Goal: Task Accomplishment & Management: Complete application form

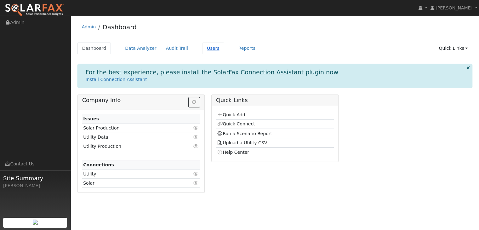
click at [210, 51] on link "Users" at bounding box center [213, 49] width 22 height 12
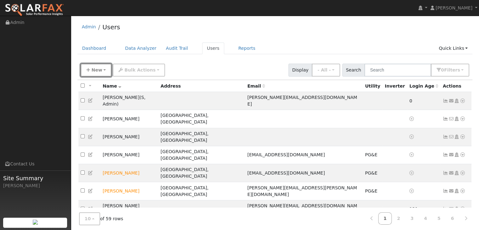
click at [97, 68] on span "New" at bounding box center [96, 69] width 11 height 5
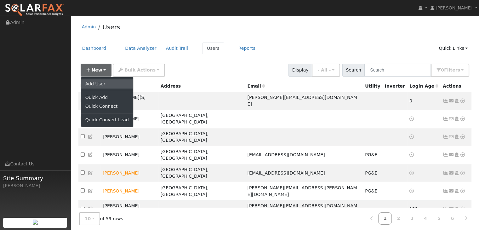
click at [111, 81] on link "Add User" at bounding box center [107, 83] width 52 height 9
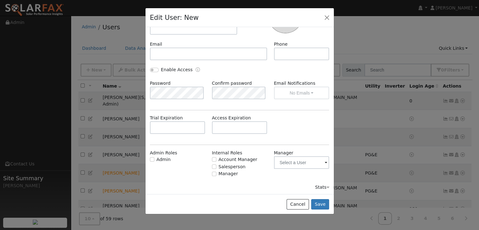
scroll to position [77, 0]
click at [297, 203] on button "Cancel" at bounding box center [298, 204] width 22 height 11
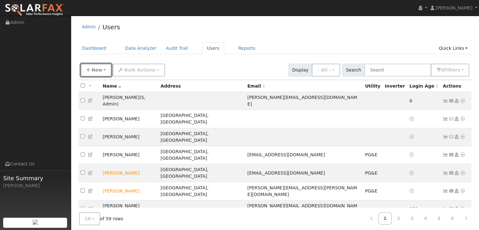
click at [98, 72] on span "New" at bounding box center [96, 69] width 11 height 5
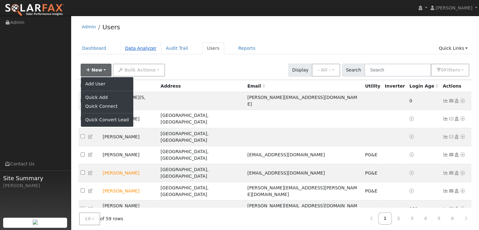
click at [130, 48] on link "Data Analyzer" at bounding box center [140, 49] width 41 height 12
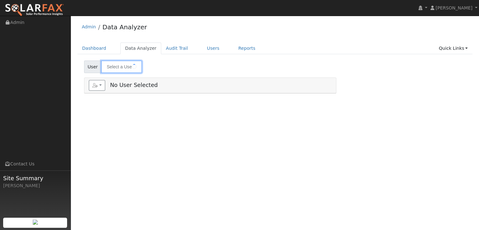
type input "Laura Boozer"
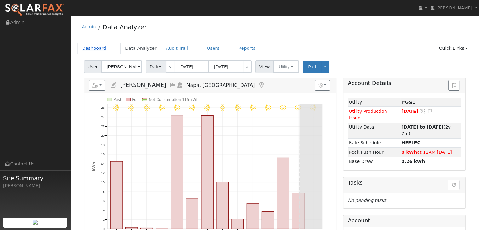
click at [99, 47] on link "Dashboard" at bounding box center [95, 49] width 34 height 12
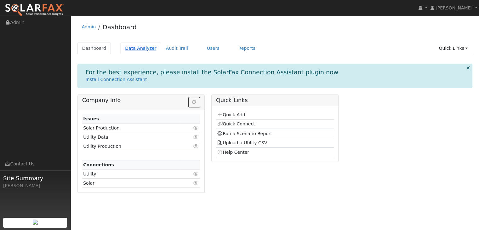
click at [142, 49] on link "Data Analyzer" at bounding box center [140, 49] width 41 height 12
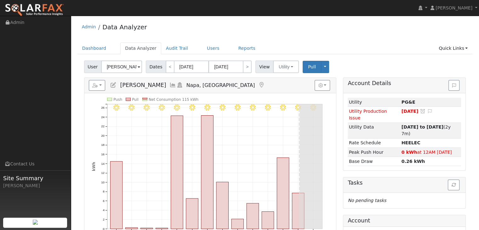
click at [111, 88] on link at bounding box center [113, 85] width 7 height 6
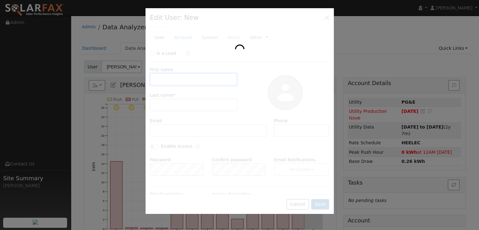
type input "Laura"
type input "Boozer"
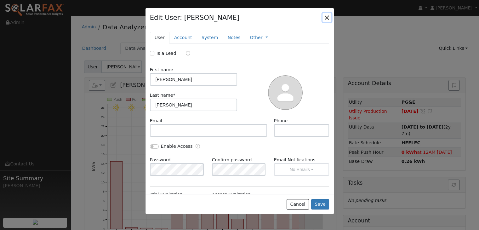
click at [328, 15] on button "button" at bounding box center [327, 17] width 9 height 9
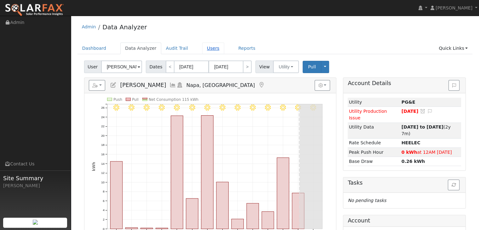
click at [202, 47] on link "Users" at bounding box center [213, 49] width 22 height 12
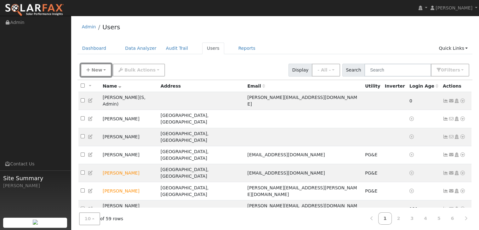
click at [98, 74] on button "New" at bounding box center [96, 70] width 31 height 13
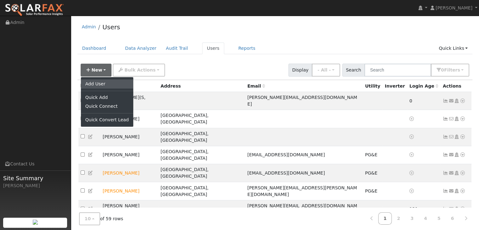
click at [110, 83] on link "Add User" at bounding box center [107, 83] width 52 height 9
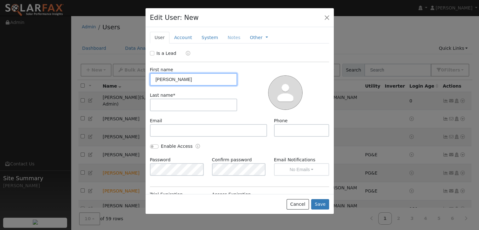
type input "Omar"
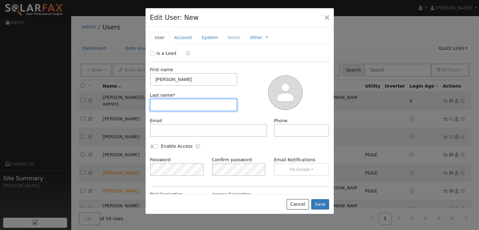
click at [206, 106] on input "text" at bounding box center [194, 105] width 88 height 13
type input "[PERSON_NAME]"
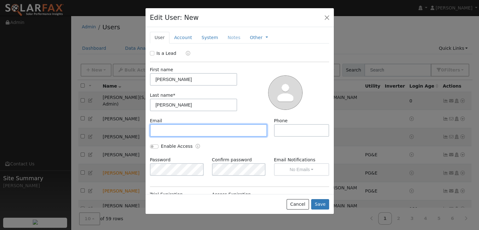
click at [203, 131] on input "text" at bounding box center [209, 130] width 118 height 13
paste input "[EMAIL_ADDRESS][DOMAIN_NAME]"
type input "[EMAIL_ADDRESS][DOMAIN_NAME]"
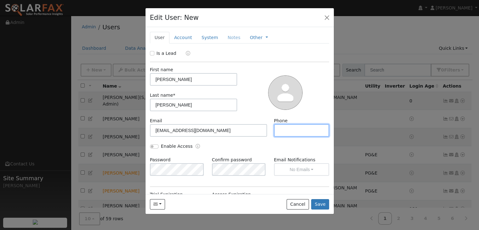
click at [292, 130] on input "text" at bounding box center [301, 130] width 55 height 13
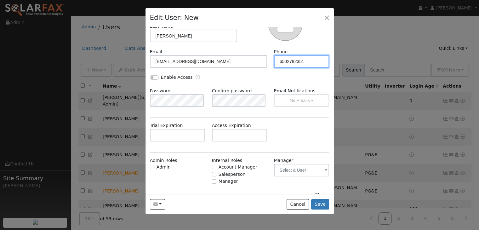
scroll to position [77, 0]
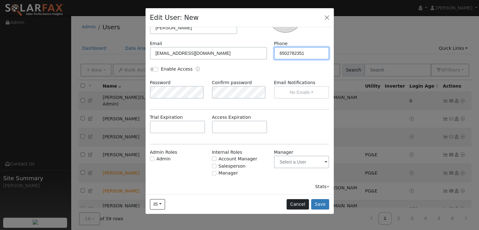
type input "6502782351"
click at [300, 205] on button "Cancel" at bounding box center [298, 204] width 22 height 11
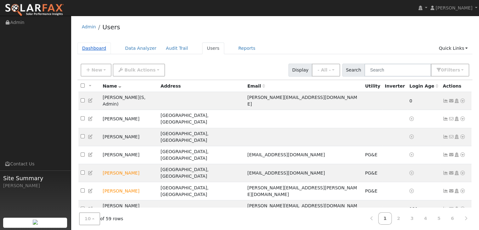
click at [95, 47] on link "Dashboard" at bounding box center [95, 49] width 34 height 12
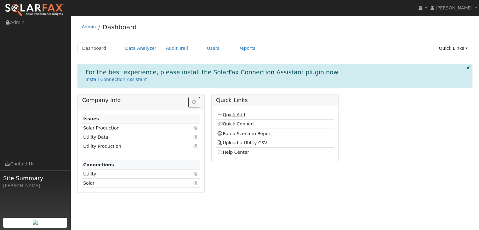
click at [236, 113] on link "Quick Add" at bounding box center [231, 114] width 28 height 5
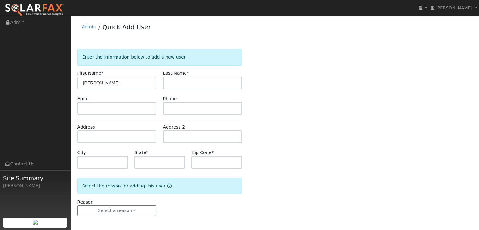
type input "[PERSON_NAME]"
click at [183, 77] on input "text" at bounding box center [202, 83] width 79 height 13
type input "Mohammed"
click at [152, 107] on input "text" at bounding box center [117, 108] width 79 height 13
paste input "[EMAIL_ADDRESS][DOMAIN_NAME]"
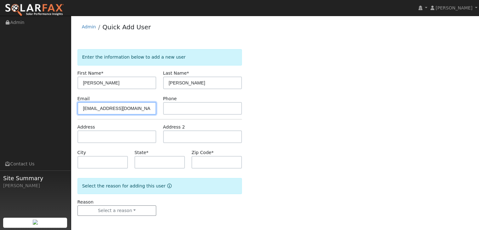
type input "[EMAIL_ADDRESS][DOMAIN_NAME]"
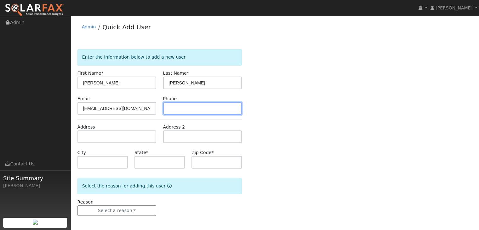
click at [195, 107] on input "text" at bounding box center [202, 108] width 79 height 13
type input "6502782351"
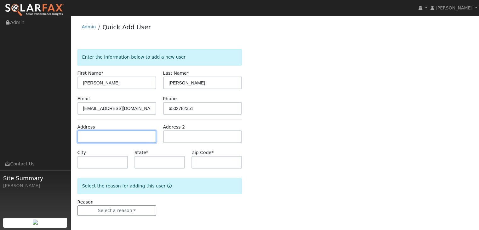
click at [128, 141] on input "text" at bounding box center [117, 136] width 79 height 13
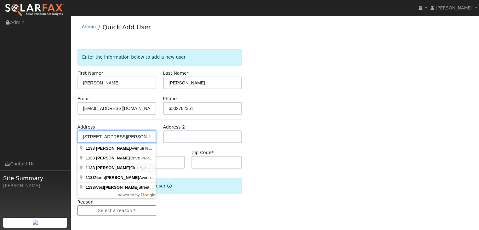
type input "1133 Westmoreland Circle"
type input "Walnut Creek"
type input "CA"
type input "94596"
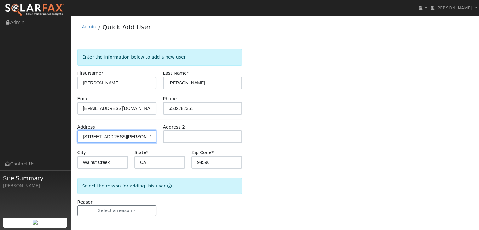
scroll to position [1, 0]
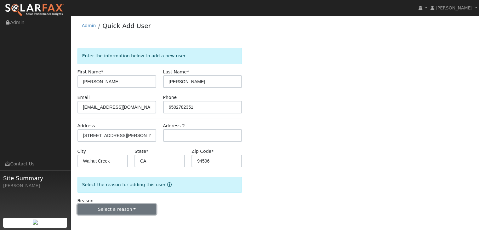
click at [125, 206] on button "Select a reason" at bounding box center [117, 209] width 79 height 11
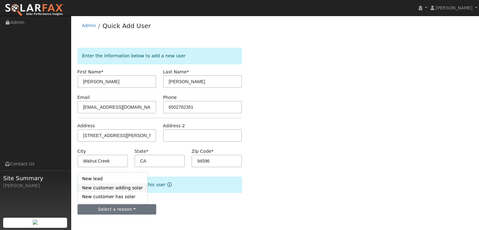
click at [125, 191] on link "New customer adding solar" at bounding box center [113, 187] width 70 height 9
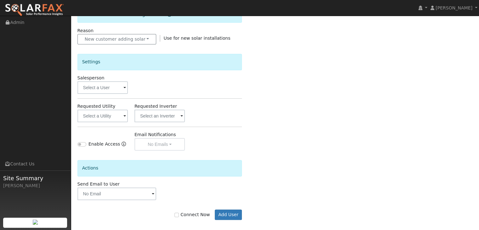
scroll to position [173, 0]
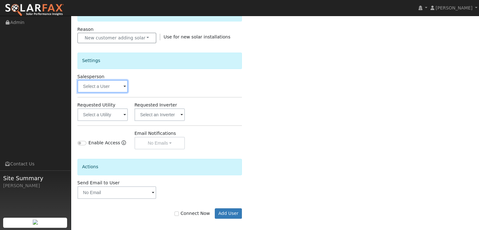
click at [104, 84] on input "text" at bounding box center [103, 86] width 50 height 13
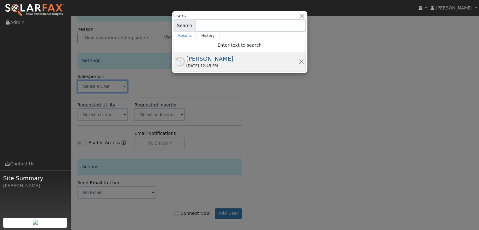
click at [188, 63] on div "07/01/2025 12:45 PM" at bounding box center [243, 66] width 112 height 6
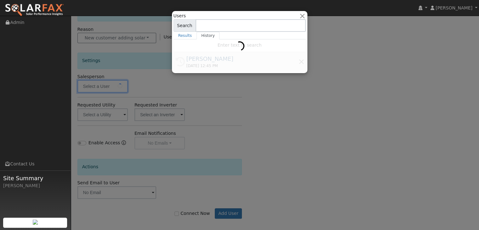
type input "[PERSON_NAME]"
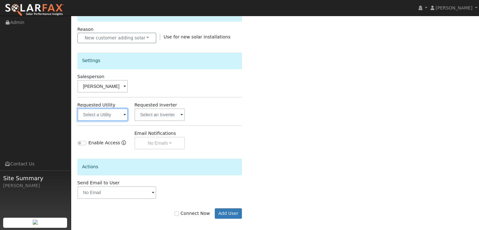
click at [123, 114] on input "text" at bounding box center [103, 114] width 50 height 13
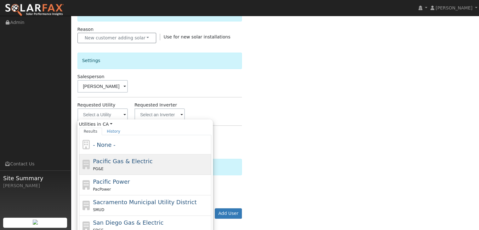
click at [114, 158] on span "Pacific Gas & Electric" at bounding box center [123, 161] width 60 height 7
type input "Pacific Gas & Electric"
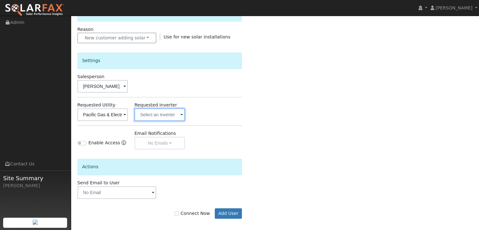
click at [128, 115] on input "text" at bounding box center [103, 114] width 50 height 13
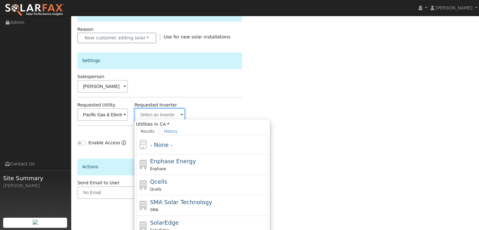
click at [128, 115] on input "text" at bounding box center [103, 114] width 50 height 13
click at [204, 96] on div "Settings Salesperson Leo Alvarez Requested Utility Pacific Gas & Electric Reque…" at bounding box center [160, 96] width 165 height 106
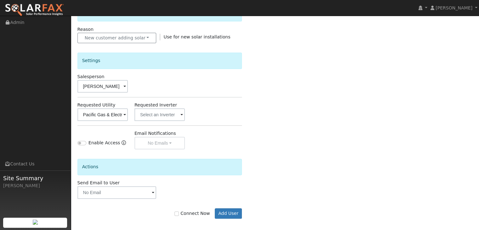
scroll to position [177, 0]
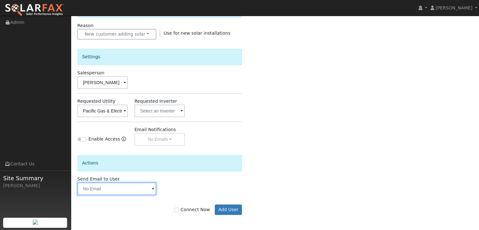
click at [106, 192] on input "text" at bounding box center [117, 189] width 79 height 13
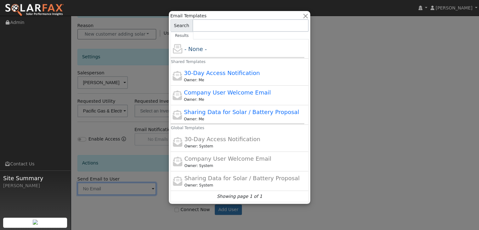
click at [163, 213] on div at bounding box center [239, 115] width 479 height 230
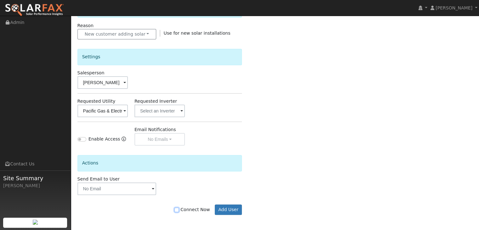
click at [179, 209] on input "Connect Now" at bounding box center [177, 210] width 4 height 4
checkbox input "true"
click at [229, 211] on button "Add User" at bounding box center [228, 210] width 27 height 11
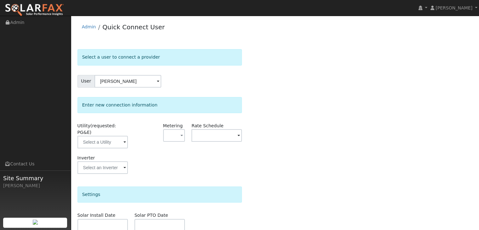
click at [136, 121] on div "Enter new connection information Utility (requested: PG&E) Metering - None - NE…" at bounding box center [160, 139] width 165 height 84
click at [132, 84] on input "[PERSON_NAME]" at bounding box center [128, 81] width 67 height 13
click at [143, 80] on input "[PERSON_NAME]" at bounding box center [128, 81] width 67 height 13
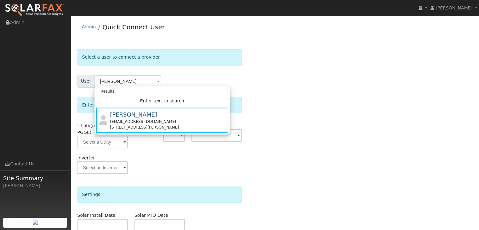
click at [155, 155] on div "Inverter" at bounding box center [159, 168] width 171 height 26
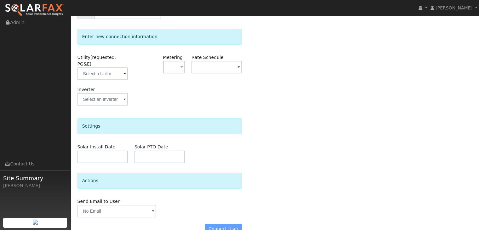
scroll to position [75, 0]
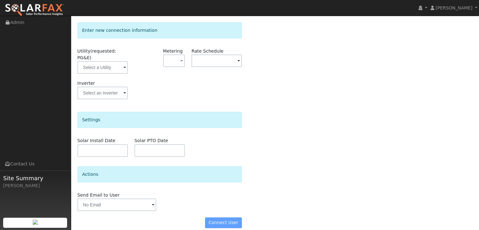
click at [214, 217] on div "Connect User" at bounding box center [159, 222] width 171 height 11
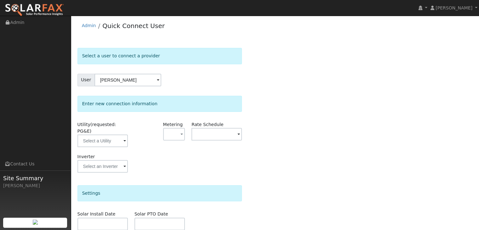
scroll to position [0, 0]
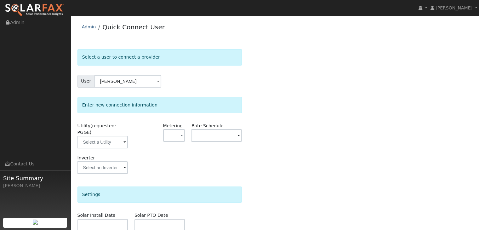
click at [88, 28] on link "Admin" at bounding box center [89, 26] width 14 height 5
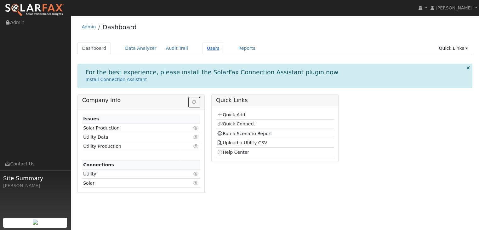
click at [206, 50] on link "Users" at bounding box center [213, 49] width 22 height 12
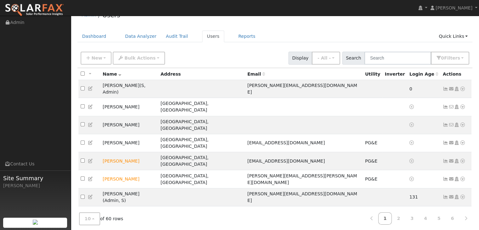
scroll to position [13, 0]
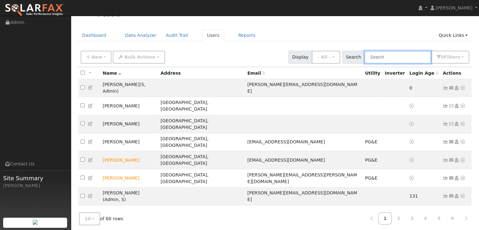
click at [391, 56] on input "text" at bounding box center [398, 57] width 67 height 13
type input "omar"
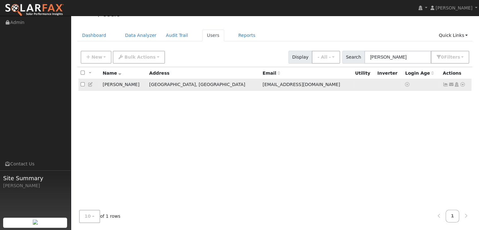
click at [146, 87] on td "[PERSON_NAME]" at bounding box center [124, 85] width 47 height 12
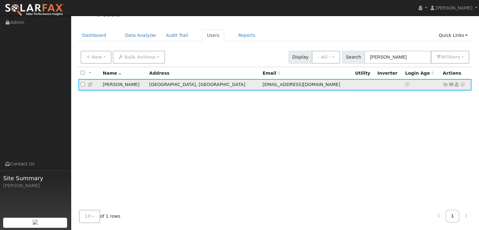
click at [146, 87] on td "[PERSON_NAME]" at bounding box center [124, 85] width 47 height 12
click at [447, 85] on icon at bounding box center [446, 84] width 6 height 4
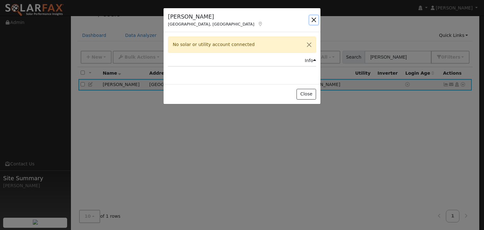
click at [312, 21] on button "button" at bounding box center [314, 19] width 9 height 9
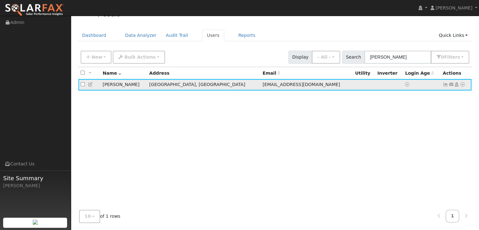
click at [446, 84] on icon at bounding box center [446, 84] width 6 height 4
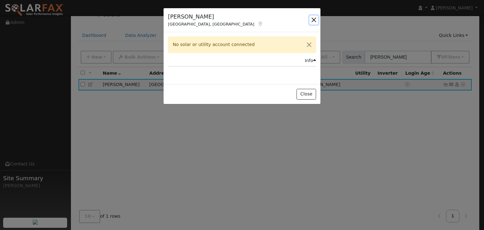
click at [316, 19] on button "button" at bounding box center [314, 19] width 9 height 9
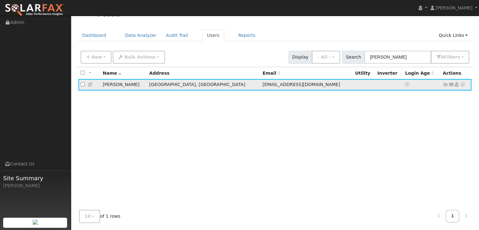
click at [451, 84] on icon at bounding box center [452, 84] width 6 height 4
click at [462, 85] on icon at bounding box center [463, 84] width 6 height 4
click at [450, 96] on link "Data Analyzer" at bounding box center [443, 95] width 46 height 9
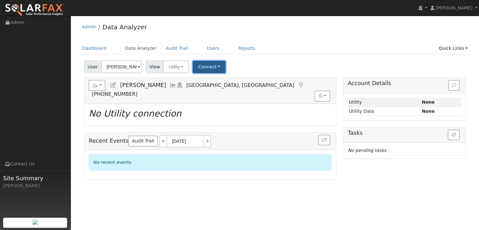
click at [205, 68] on button "Connect" at bounding box center [209, 67] width 33 height 12
click at [207, 79] on link "Select a Provider" at bounding box center [217, 80] width 49 height 9
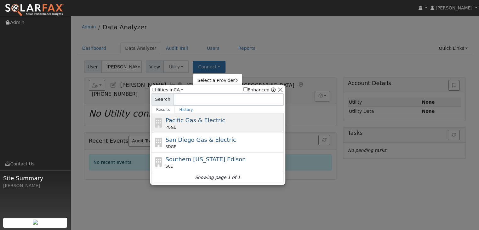
click at [205, 120] on span "Pacific Gas & Electric" at bounding box center [196, 120] width 60 height 7
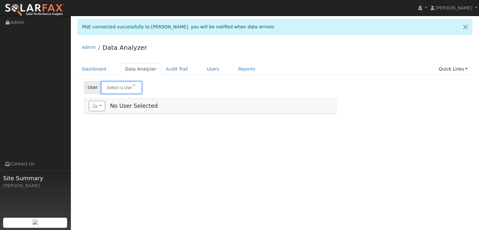
type input "[PERSON_NAME]"
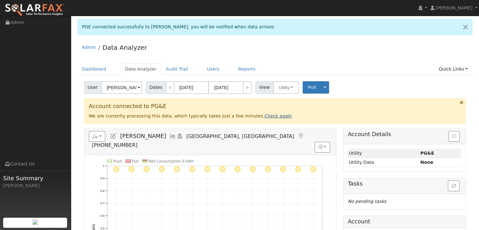
click at [265, 117] on link "Check again" at bounding box center [278, 115] width 27 height 5
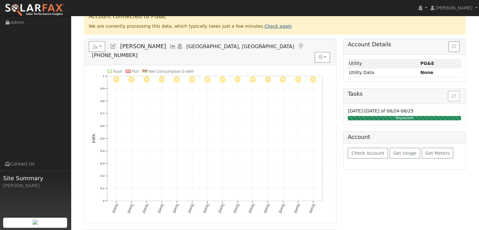
scroll to position [95, 0]
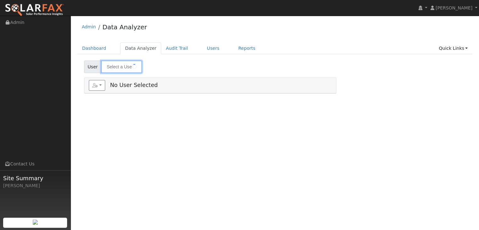
type input "[PERSON_NAME]"
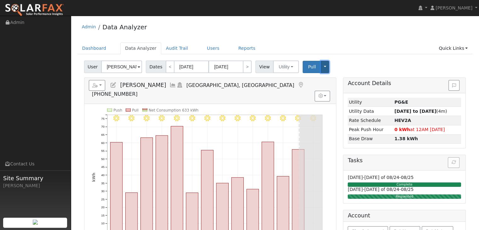
click at [321, 65] on button "Toggle Dropdown" at bounding box center [325, 67] width 8 height 12
click at [321, 84] on link "View" at bounding box center [345, 80] width 48 height 9
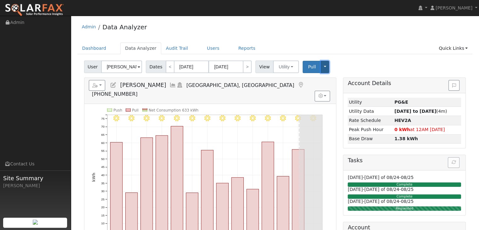
click at [321, 64] on button "Toggle Dropdown" at bounding box center [325, 67] width 8 height 12
click at [321, 77] on link "View" at bounding box center [345, 80] width 48 height 9
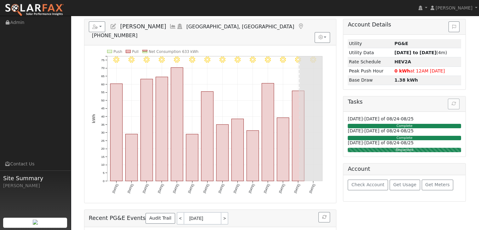
scroll to position [34, 0]
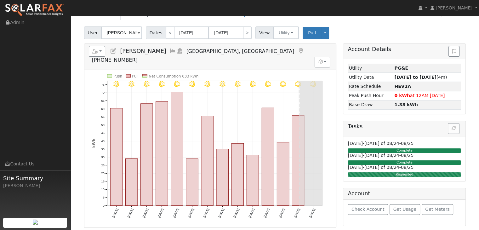
click at [158, 35] on span "Dates" at bounding box center [156, 32] width 20 height 13
click at [318, 57] on button "button" at bounding box center [322, 62] width 15 height 11
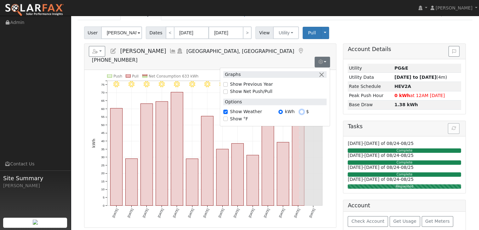
click at [301, 110] on input "$" at bounding box center [302, 112] width 4 height 4
radio input "true"
radio input "false"
click at [304, 48] on h5 "Reports Scenario Health Check Energy Audit Account Timeline User Audit Trail In…" at bounding box center [210, 54] width 243 height 17
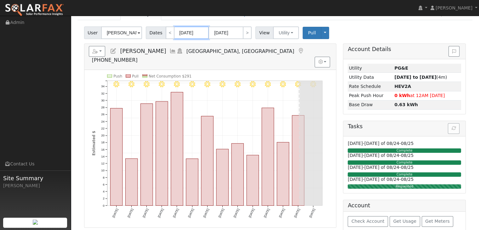
click at [194, 36] on input "08/04/2025" at bounding box center [191, 32] width 35 height 13
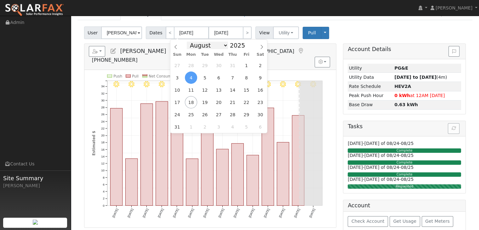
click at [204, 48] on select "January February March April May June July August September October November De…" at bounding box center [207, 46] width 41 height 8
click at [176, 47] on icon at bounding box center [176, 47] width 4 height 4
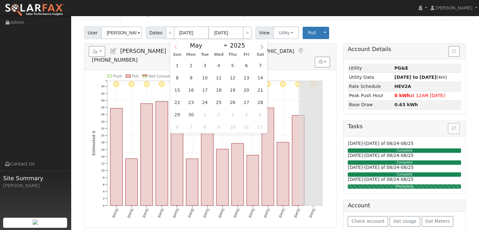
click at [176, 47] on icon at bounding box center [176, 47] width 4 height 4
select select "0"
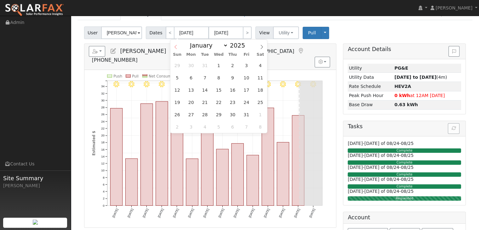
click at [176, 47] on icon at bounding box center [176, 47] width 4 height 4
type input "2024"
select select "11"
click at [197, 34] on input "08/04/2025" at bounding box center [191, 32] width 35 height 13
click at [260, 47] on icon at bounding box center [262, 47] width 4 height 4
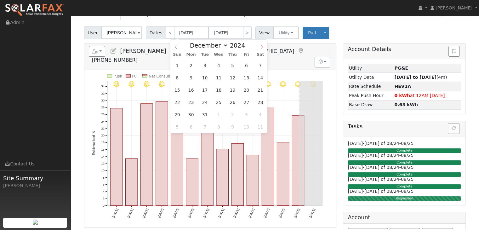
type input "2025"
click at [260, 47] on icon at bounding box center [262, 47] width 4 height 4
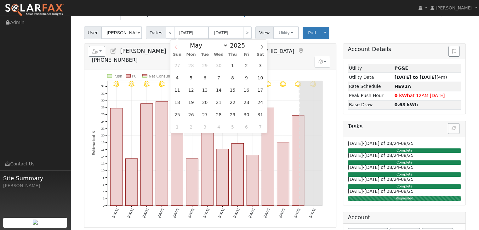
click at [180, 47] on span at bounding box center [176, 45] width 11 height 11
click at [179, 47] on span at bounding box center [176, 45] width 11 height 11
select select "0"
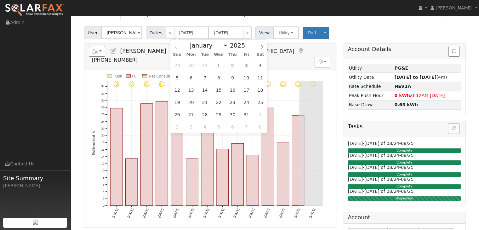
click at [179, 47] on span at bounding box center [176, 45] width 11 height 11
type input "2024"
click at [179, 47] on span at bounding box center [176, 45] width 11 height 11
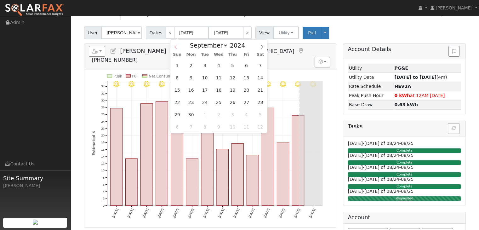
click at [179, 47] on span at bounding box center [176, 45] width 11 height 11
click at [262, 47] on icon at bounding box center [262, 47] width 4 height 4
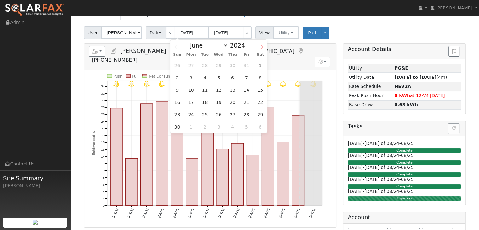
click at [262, 47] on icon at bounding box center [262, 47] width 4 height 4
select select "7"
click at [232, 63] on span "1" at bounding box center [233, 65] width 12 height 12
type input "08/01/2024"
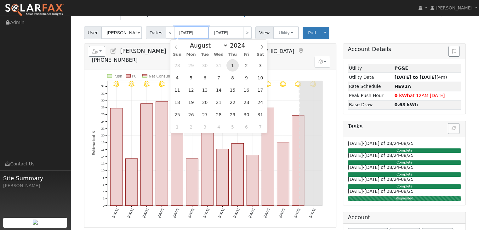
type input "08/31/2024"
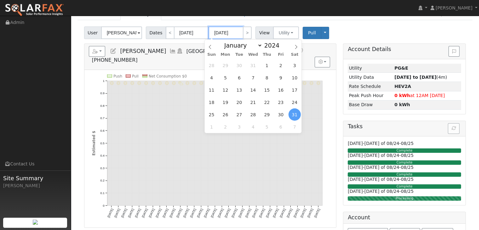
click at [223, 33] on input "08/31/2024" at bounding box center [226, 32] width 35 height 13
click at [296, 49] on icon at bounding box center [296, 47] width 4 height 4
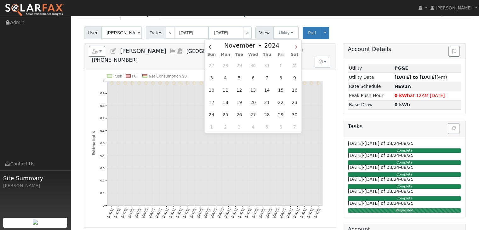
click at [296, 49] on icon at bounding box center [296, 47] width 4 height 4
select select "11"
click at [296, 49] on icon at bounding box center [296, 47] width 4 height 4
type input "2025"
click at [296, 49] on icon at bounding box center [296, 47] width 4 height 4
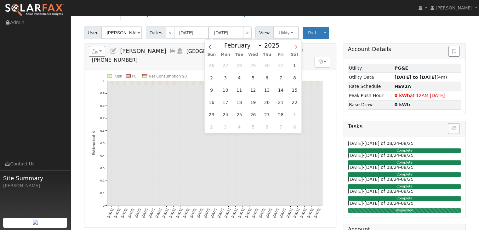
click at [296, 49] on icon at bounding box center [296, 47] width 4 height 4
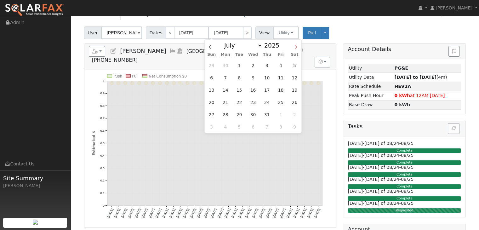
click at [296, 49] on icon at bounding box center [296, 47] width 4 height 4
click at [210, 46] on icon at bounding box center [210, 47] width 4 height 4
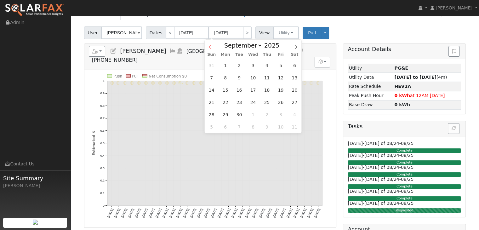
select select "7"
click at [277, 64] on span "1" at bounding box center [281, 65] width 12 height 12
type input "08/01/2025"
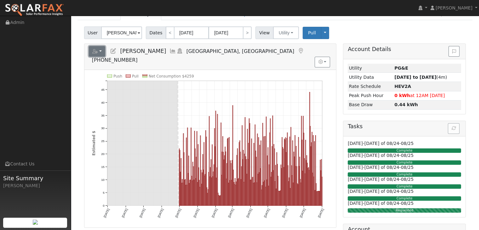
click at [103, 53] on button "button" at bounding box center [97, 51] width 17 height 11
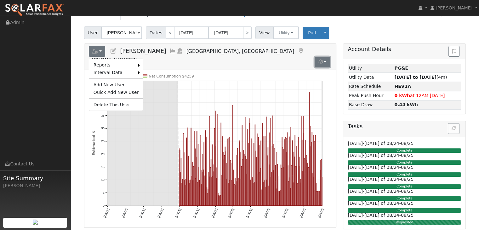
click at [322, 57] on button "button" at bounding box center [322, 62] width 15 height 11
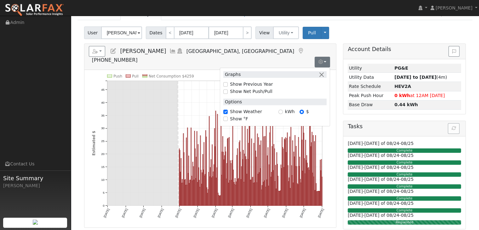
click at [285, 51] on h5 "Reports Scenario Health Check Energy Audit Account Timeline User Audit Trail In…" at bounding box center [210, 54] width 243 height 17
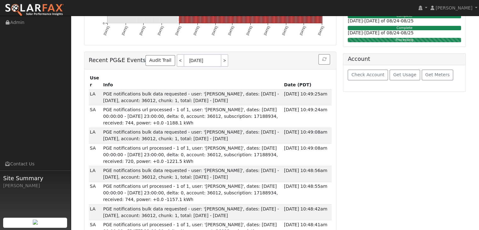
scroll to position [221, 0]
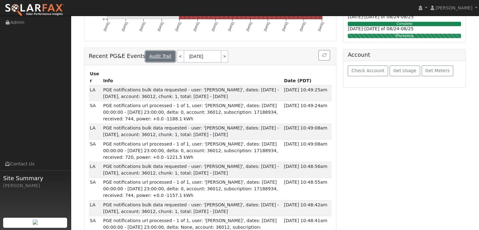
click at [154, 51] on link "Audit Trail" at bounding box center [160, 56] width 29 height 11
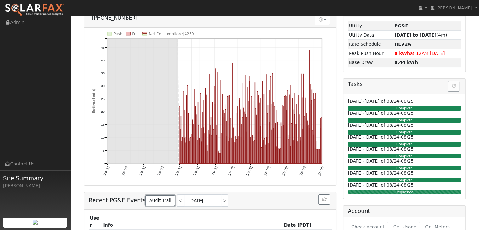
scroll to position [63, 0]
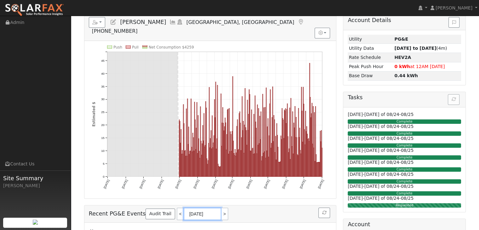
click at [199, 208] on input "[DATE]" at bounding box center [203, 214] width 38 height 13
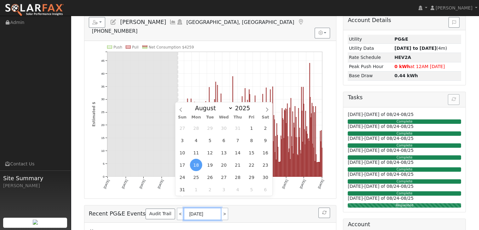
click at [199, 208] on input "[DATE]" at bounding box center [203, 214] width 38 height 13
click at [321, 183] on icon "Push Pull Net Consumption $4259 Thu 8/01 Sun 9/01 Tue 10/01 Fri 11/01 Sun 12/01…" at bounding box center [210, 121] width 237 height 153
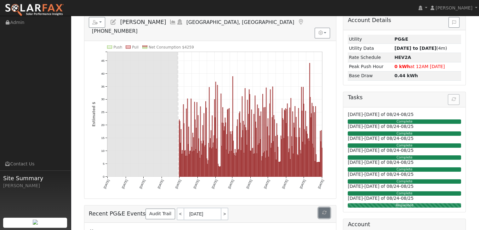
click at [323, 211] on icon "button" at bounding box center [324, 213] width 4 height 4
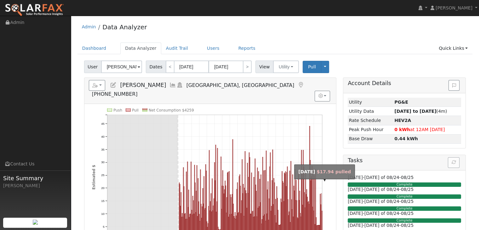
scroll to position [0, 0]
click at [83, 49] on link "Dashboard" at bounding box center [95, 49] width 34 height 12
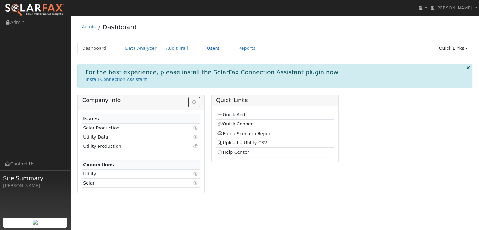
click at [202, 48] on link "Users" at bounding box center [213, 49] width 22 height 12
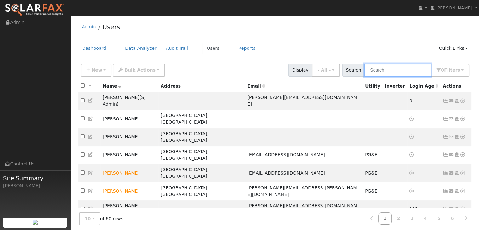
click at [400, 67] on input "text" at bounding box center [398, 70] width 67 height 13
type input "[PERSON_NAME]"
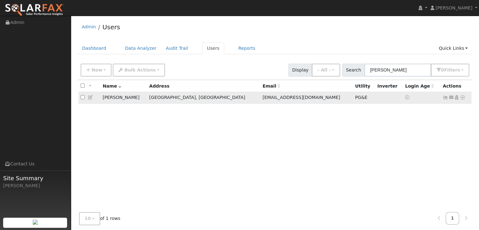
click at [147, 101] on td "[PERSON_NAME]" at bounding box center [124, 98] width 47 height 12
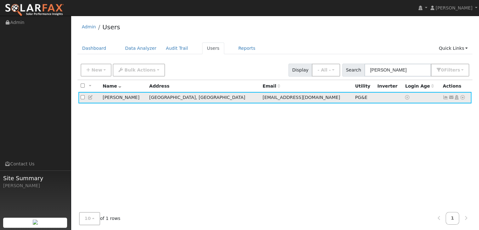
click at [445, 98] on icon at bounding box center [446, 97] width 6 height 4
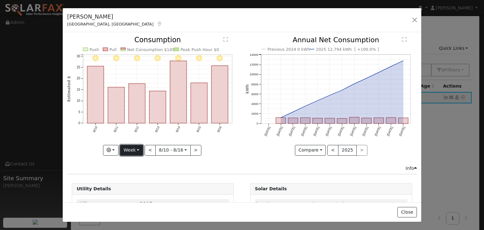
click at [135, 148] on button "Week" at bounding box center [131, 150] width 23 height 11
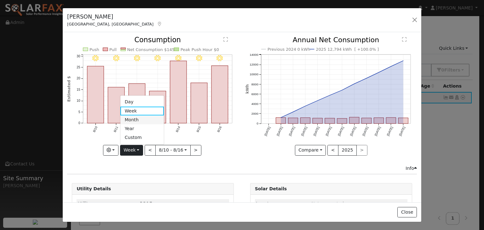
click at [140, 120] on link "Month" at bounding box center [142, 120] width 44 height 9
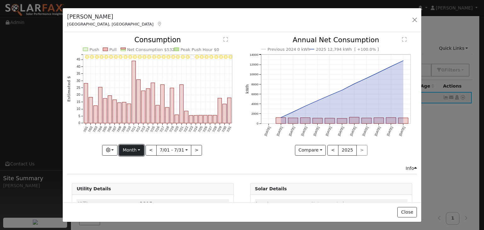
click at [136, 147] on button "Month" at bounding box center [131, 150] width 25 height 11
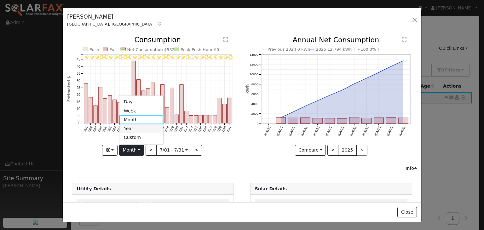
click at [146, 128] on link "Year" at bounding box center [141, 129] width 44 height 9
type input "[DATE]"
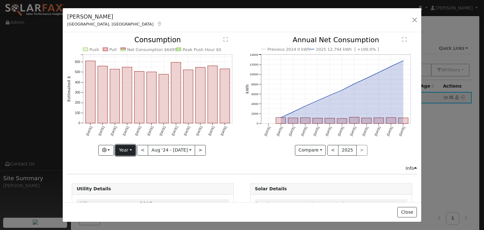
click at [129, 152] on button "Year" at bounding box center [125, 150] width 20 height 11
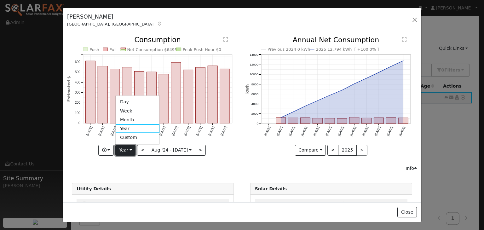
click at [129, 152] on button "Year" at bounding box center [125, 150] width 20 height 11
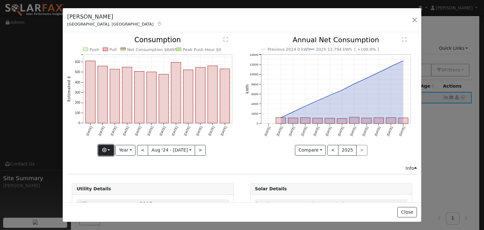
click at [113, 152] on button "button" at bounding box center [105, 150] width 15 height 11
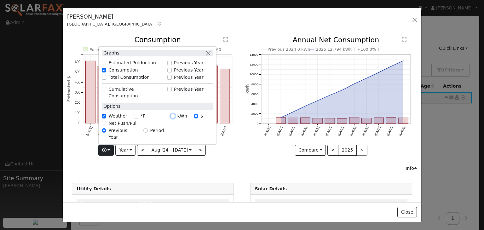
click at [174, 118] on input "kWh" at bounding box center [173, 116] width 4 height 4
radio input "true"
radio input "false"
click at [194, 167] on div "Info" at bounding box center [242, 168] width 357 height 7
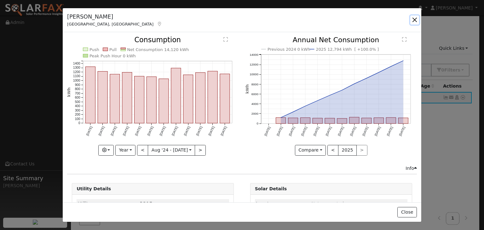
click at [419, 19] on button "button" at bounding box center [414, 19] width 9 height 9
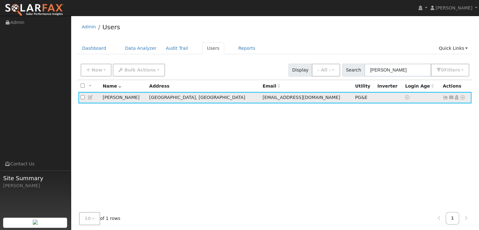
click at [147, 96] on td "[PERSON_NAME]" at bounding box center [124, 98] width 47 height 12
click at [444, 96] on icon at bounding box center [446, 97] width 6 height 4
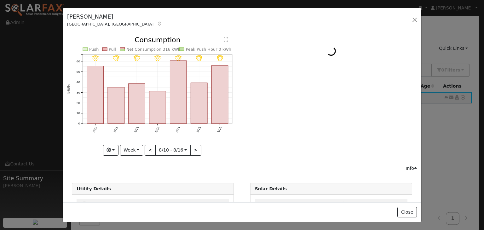
click at [225, 39] on text "" at bounding box center [226, 39] width 4 height 5
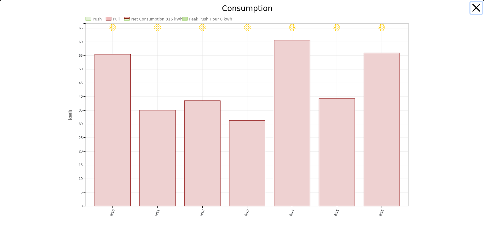
click at [471, 5] on button "button" at bounding box center [477, 8] width 12 height 12
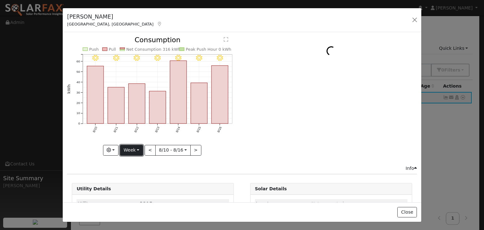
click at [134, 149] on button "Week" at bounding box center [131, 150] width 23 height 11
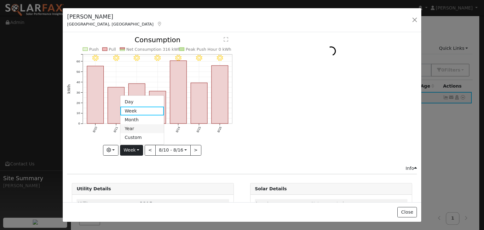
click at [141, 126] on link "Year" at bounding box center [142, 129] width 44 height 9
type input "[DATE]"
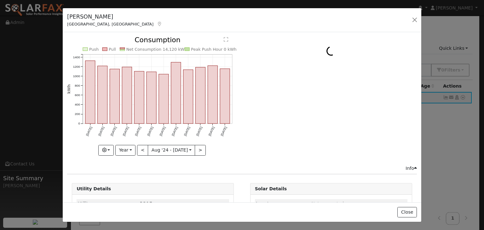
click at [406, 165] on div "Info" at bounding box center [411, 168] width 11 height 7
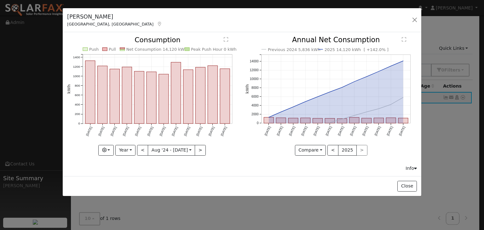
click at [228, 41] on text "" at bounding box center [226, 39] width 4 height 5
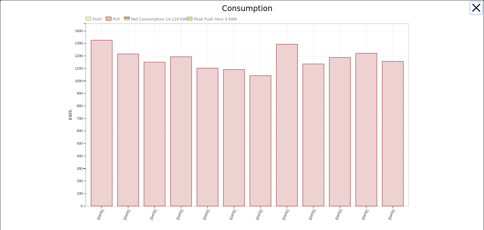
click at [473, 5] on button "button" at bounding box center [477, 8] width 12 height 12
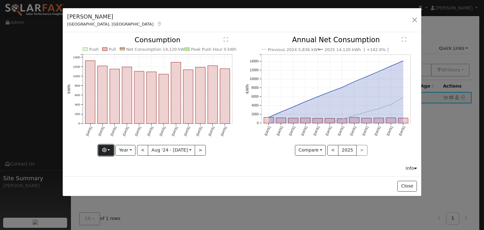
click at [112, 152] on button "button" at bounding box center [105, 150] width 15 height 11
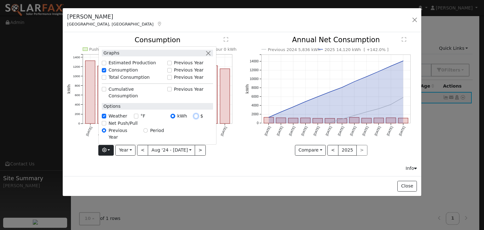
click at [198, 118] on input "$" at bounding box center [196, 116] width 4 height 4
radio input "true"
click at [175, 118] on input "kWh" at bounding box center [173, 116] width 4 height 4
radio input "true"
click at [190, 186] on div "Close" at bounding box center [242, 186] width 359 height 20
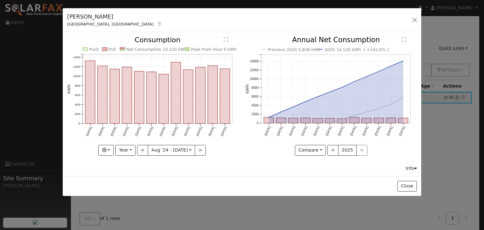
click at [224, 41] on text "" at bounding box center [226, 39] width 4 height 5
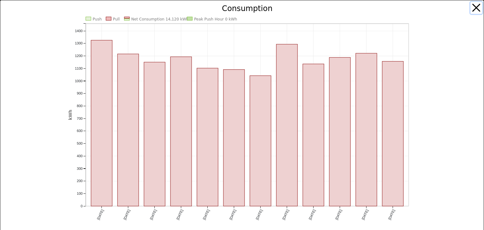
click at [471, 9] on button "button" at bounding box center [477, 8] width 12 height 12
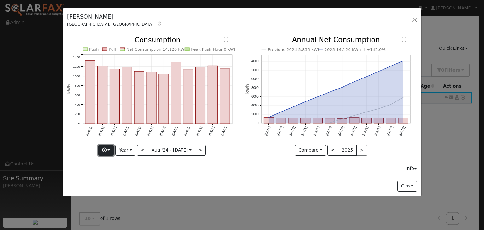
click at [114, 152] on button "button" at bounding box center [105, 150] width 15 height 11
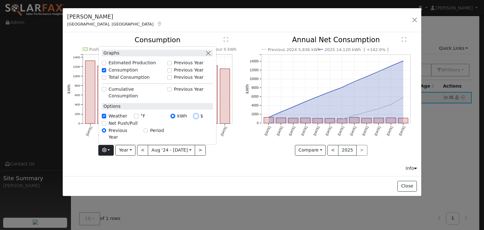
click at [198, 118] on input "$" at bounding box center [196, 116] width 4 height 4
radio input "true"
click at [236, 51] on icon "Push Pull Net Consumption $6495 Peak Push Hour $0 Aug '[DATE] Oct '[DATE] Dec '…" at bounding box center [152, 94] width 171 height 115
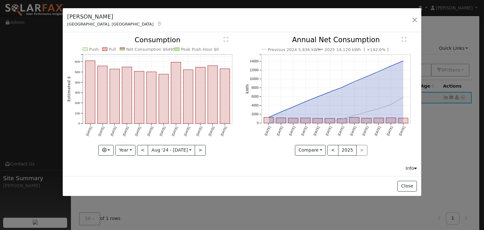
click at [228, 39] on icon "Push Pull Net Consumption $6495 Peak Push Hour $0 Aug '[DATE] Oct '[DATE] Dec '…" at bounding box center [152, 94] width 171 height 115
click at [225, 39] on text "" at bounding box center [226, 39] width 4 height 5
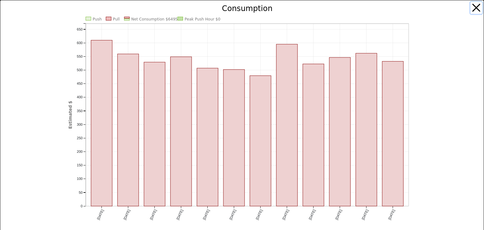
click at [471, 5] on button "button" at bounding box center [477, 8] width 12 height 12
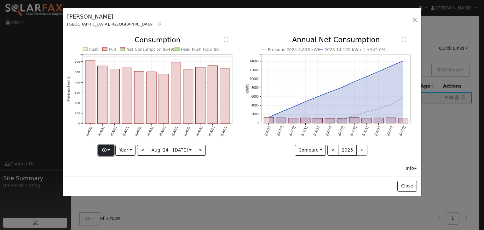
click at [111, 152] on button "button" at bounding box center [105, 150] width 15 height 11
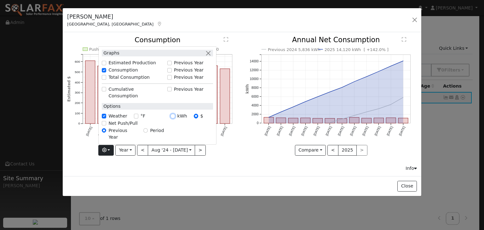
click at [175, 118] on input "kWh" at bounding box center [173, 116] width 4 height 4
radio input "true"
click at [228, 39] on text "" at bounding box center [226, 39] width 4 height 5
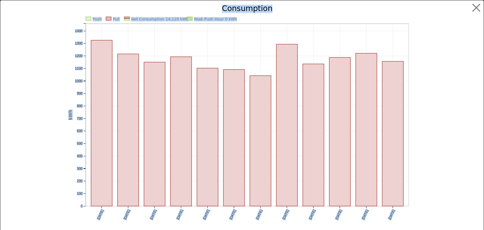
drag, startPoint x: 51, startPoint y: 2, endPoint x: 361, endPoint y: 46, distance: 313.0
click at [331, 43] on div "Push Pull Net Consumption 14,120 kWh Peak Push Hour 0 kWh [DATE] Sep '[DATE] No…" at bounding box center [242, 119] width 484 height 239
click at [445, 78] on div at bounding box center [451, 120] width 64 height 230
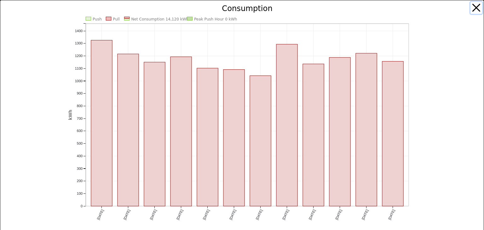
click at [471, 9] on button "button" at bounding box center [477, 8] width 12 height 12
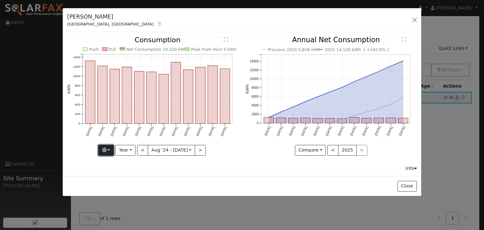
click at [110, 148] on button "button" at bounding box center [105, 150] width 15 height 11
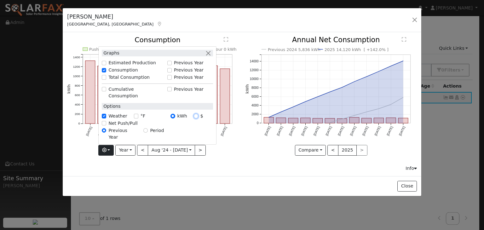
click at [197, 118] on input "$" at bounding box center [196, 116] width 4 height 4
radio input "true"
radio input "false"
click at [200, 167] on div "Info" at bounding box center [242, 168] width 357 height 7
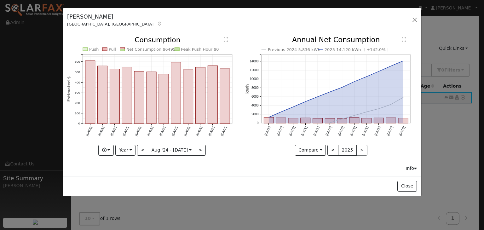
click at [230, 39] on icon "Push Pull Net Consumption $6495 Peak Push Hour $0 Aug '[DATE] Oct '[DATE] Dec '…" at bounding box center [152, 94] width 171 height 115
click at [226, 39] on text "" at bounding box center [226, 39] width 4 height 5
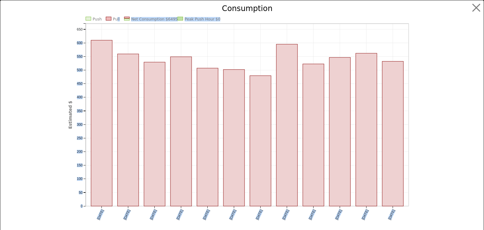
drag, startPoint x: 67, startPoint y: 5, endPoint x: 114, endPoint y: 12, distance: 47.8
click at [114, 12] on icon "Push Pull Net Consumption $6495 Peak Push Hour $0 Aug '[DATE] Oct '[DATE] Dec '…" at bounding box center [241, 121] width 347 height 232
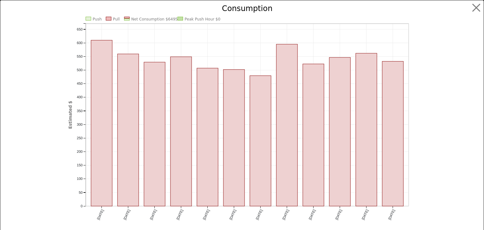
click at [100, 5] on icon "Push Pull Net Consumption $6495 Peak Push Hour $0 Aug '[DATE] Oct '[DATE] Dec '…" at bounding box center [241, 121] width 347 height 232
click at [472, 9] on button "button" at bounding box center [477, 8] width 12 height 12
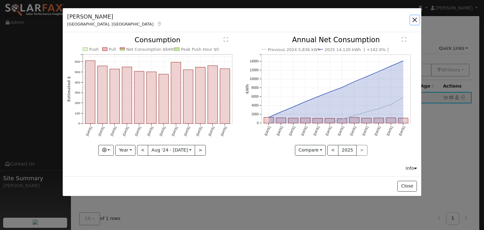
click at [414, 20] on button "button" at bounding box center [414, 19] width 9 height 9
